Goal: Navigation & Orientation: Find specific page/section

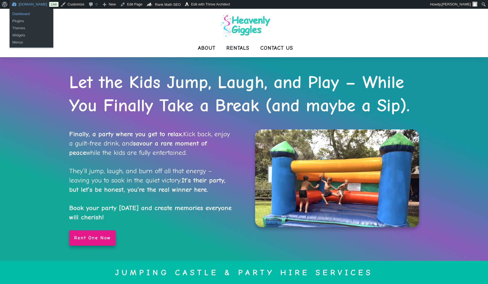
click at [24, 14] on link "Dashboard" at bounding box center [32, 13] width 44 height 7
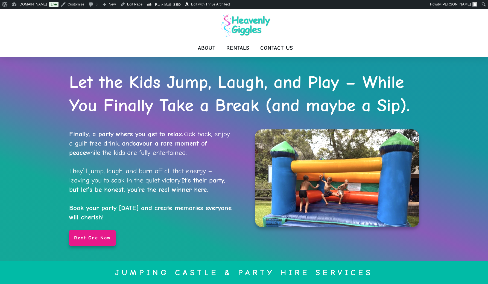
click at [115, 139] on p "Finally, a party where you get to relax. Kick back, enjoy a guilt-free drink, a…" at bounding box center [151, 143] width 164 height 28
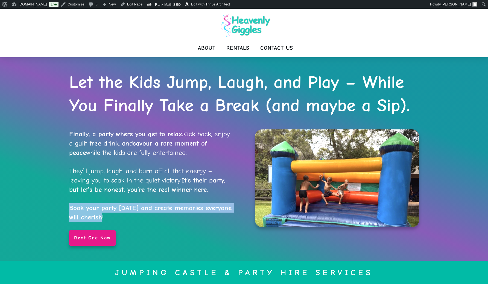
drag, startPoint x: 70, startPoint y: 206, endPoint x: 137, endPoint y: 215, distance: 67.6
click at [137, 215] on p "They’ll jump, laugh, and burn off all that energy – leaving you to soak in the …" at bounding box center [151, 193] width 164 height 55
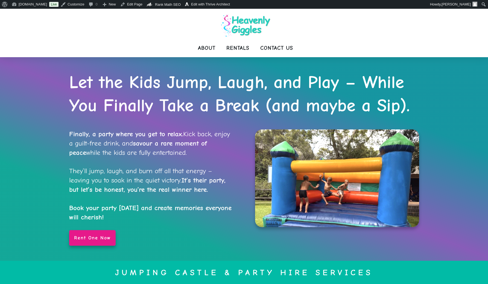
click at [136, 196] on p "They’ll jump, laugh, and burn off all that energy – leaving you to soak in the …" at bounding box center [151, 193] width 164 height 55
click at [69, 131] on div "Finally, a party where you get to relax. Kick back, enjoy a guilt-free drink, a…" at bounding box center [140, 190] width 186 height 122
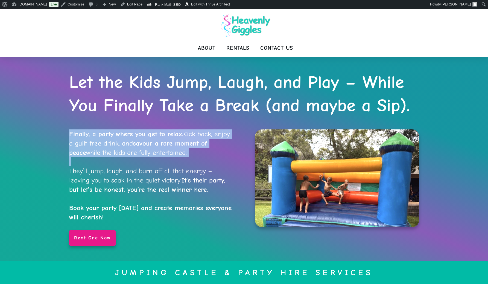
drag, startPoint x: 73, startPoint y: 132, endPoint x: 202, endPoint y: 163, distance: 133.0
click at [202, 163] on div "Finally, a party where you get to relax. Kick back, enjoy a guilt-free drink, a…" at bounding box center [151, 175] width 164 height 92
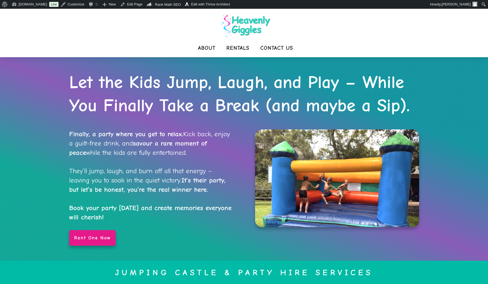
click at [201, 166] on p "They’ll jump, laugh, and burn off all that energy – leaving you to soak in the …" at bounding box center [151, 193] width 164 height 55
click at [167, 176] on p "They’ll jump, laugh, and burn off all that energy – leaving you to soak in the …" at bounding box center [151, 193] width 164 height 55
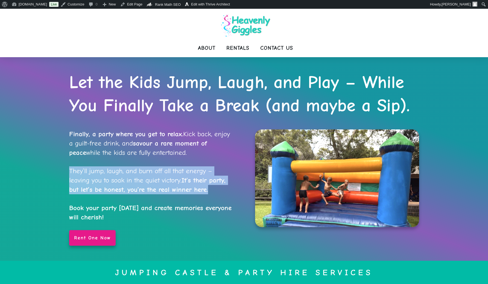
drag, startPoint x: 69, startPoint y: 170, endPoint x: 233, endPoint y: 190, distance: 164.9
click at [233, 190] on p "They’ll jump, laugh, and burn off all that energy – leaving you to soak in the …" at bounding box center [151, 193] width 164 height 55
copy p "They’ll jump, laugh, and burn off all that energy – leaving you to soak in the …"
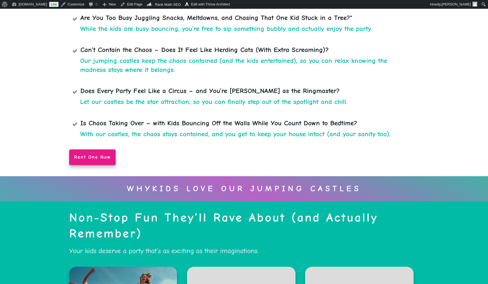
scroll to position [592, 0]
